Goal: Information Seeking & Learning: Learn about a topic

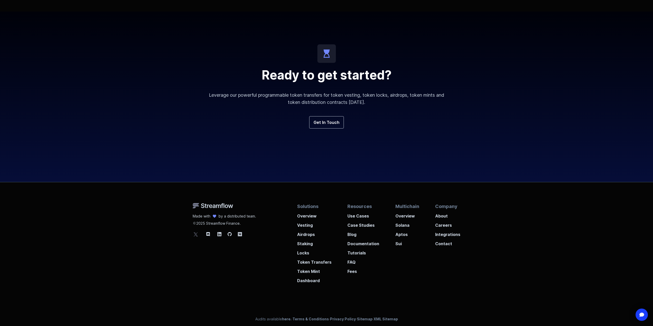
scroll to position [1813, 0]
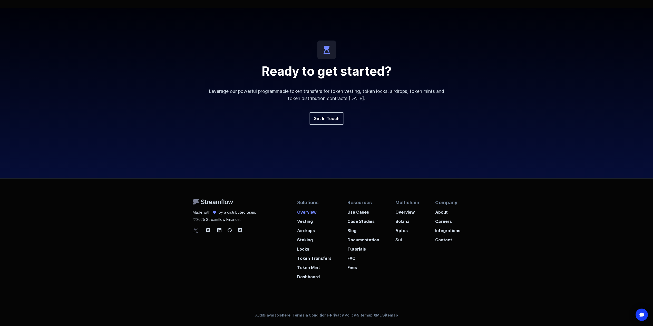
click at [303, 213] on p "Overview" at bounding box center [314, 210] width 34 height 9
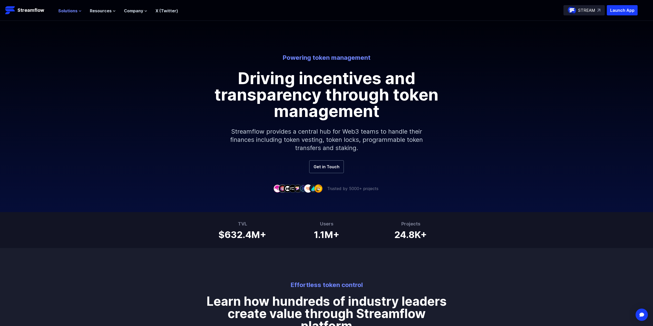
click at [79, 11] on icon at bounding box center [80, 11] width 2 height 1
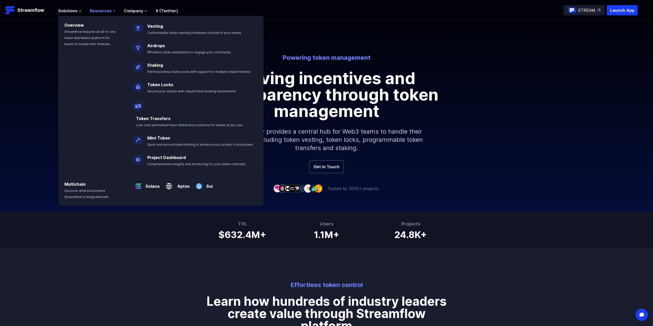
click at [99, 10] on span "Resources" at bounding box center [101, 11] width 22 height 6
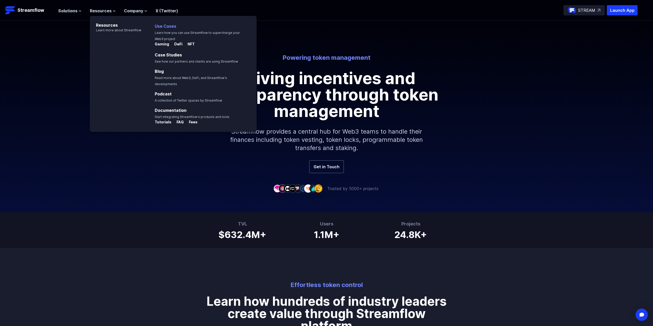
click at [171, 26] on link "Use Cases" at bounding box center [166, 26] width 22 height 5
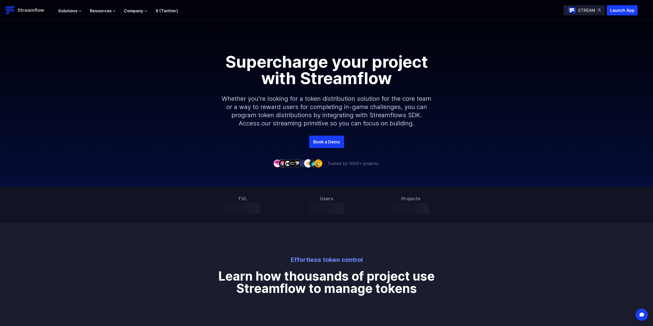
click at [31, 10] on p "Streamflow" at bounding box center [30, 10] width 27 height 7
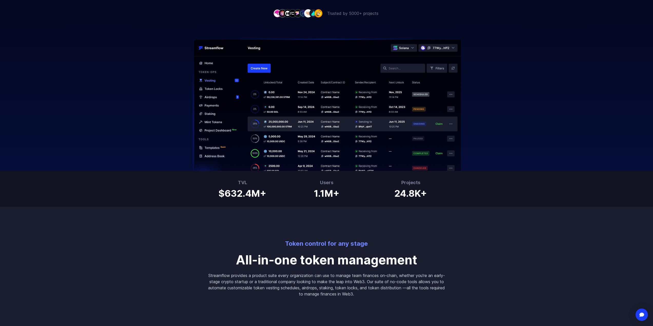
scroll to position [180, 0]
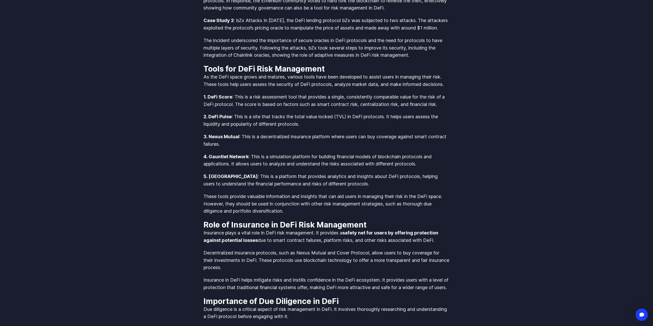
scroll to position [1104, 0]
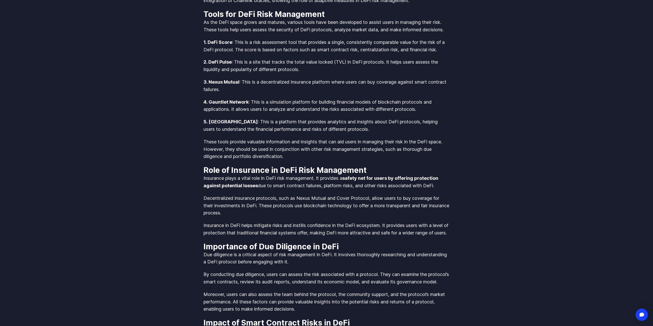
click at [209, 45] on strong "1. DeFi Score" at bounding box center [218, 42] width 29 height 5
click at [222, 45] on strong "1. DeFi Score" at bounding box center [218, 42] width 29 height 5
drag, startPoint x: 207, startPoint y: 56, endPoint x: 231, endPoint y: 56, distance: 23.6
click at [231, 45] on strong "1. DeFi Score" at bounding box center [218, 42] width 29 height 5
copy strong "DeFi Score"
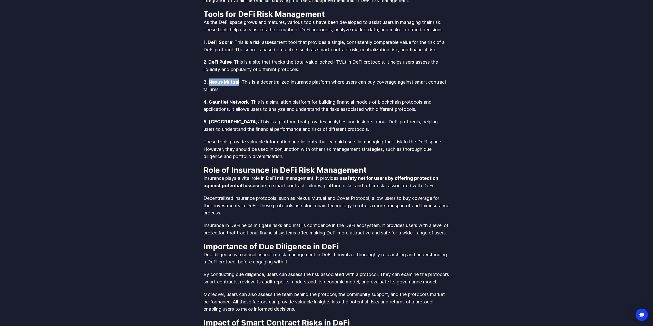
drag, startPoint x: 209, startPoint y: 97, endPoint x: 240, endPoint y: 95, distance: 30.8
click at [240, 93] on p "3. Nexus Mutual : This is a decentralized insurance platform where users can bu…" at bounding box center [327, 86] width 246 height 15
copy strong "Nexus Mutual"
drag, startPoint x: 209, startPoint y: 136, endPoint x: 244, endPoint y: 137, distance: 34.4
click at [244, 133] on p "5. Token Terminal : This is a platform that provides analytics and insights abo…" at bounding box center [327, 125] width 246 height 15
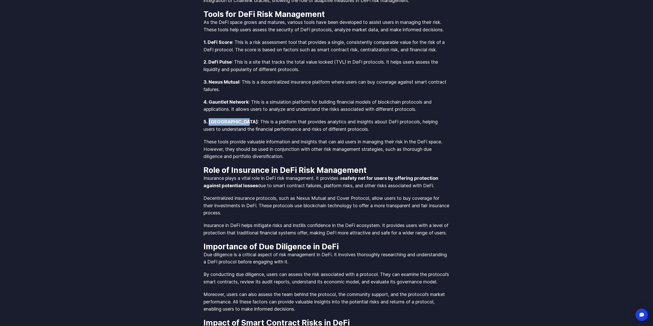
copy strong "Token Terminal"
